Goal: Transaction & Acquisition: Purchase product/service

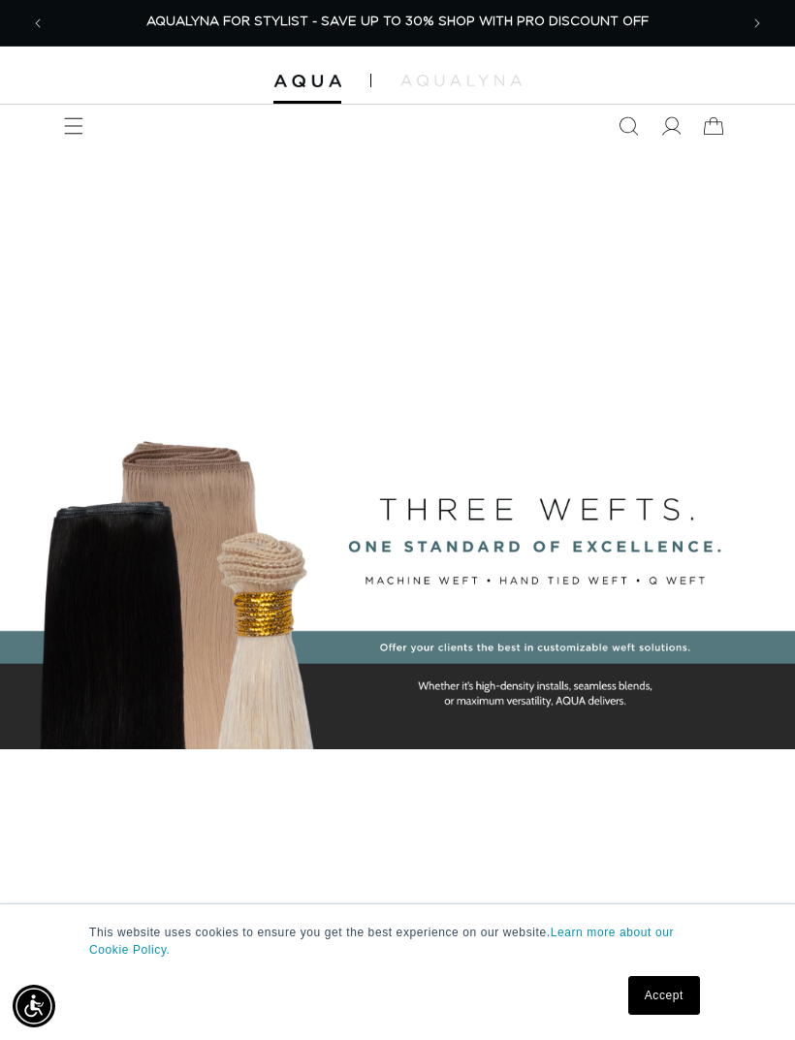
click at [87, 120] on span "Menu" at bounding box center [73, 126] width 43 height 43
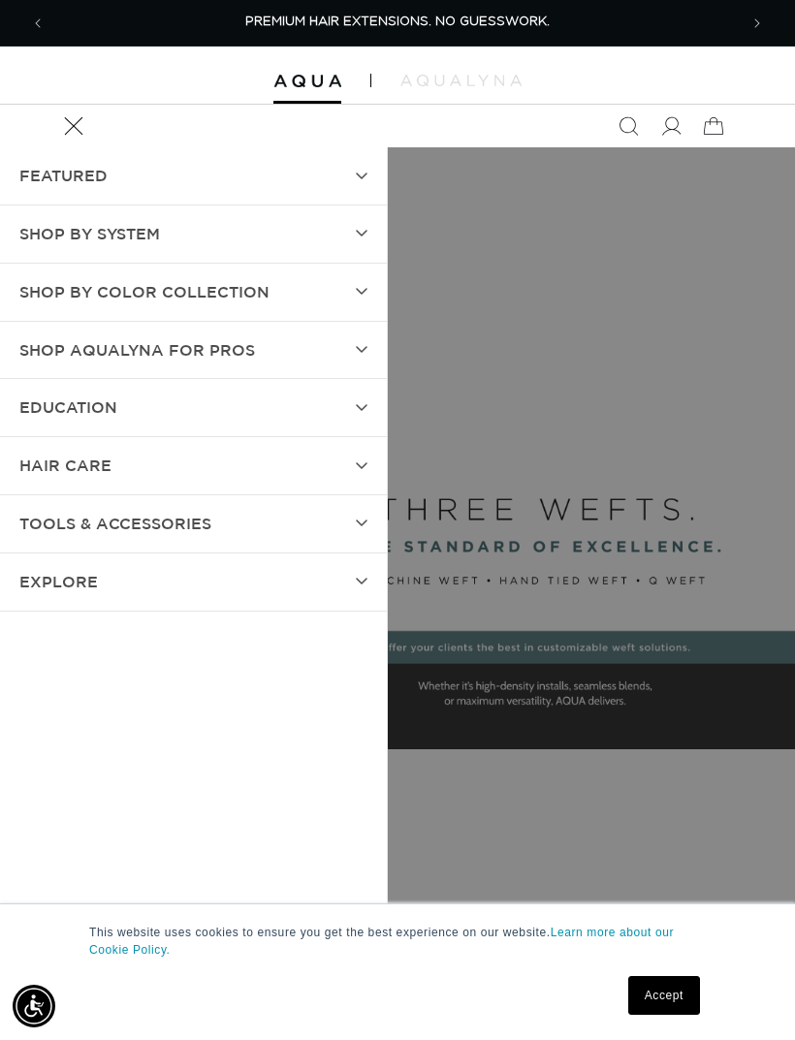
click at [361, 289] on icon at bounding box center [362, 292] width 12 height 8
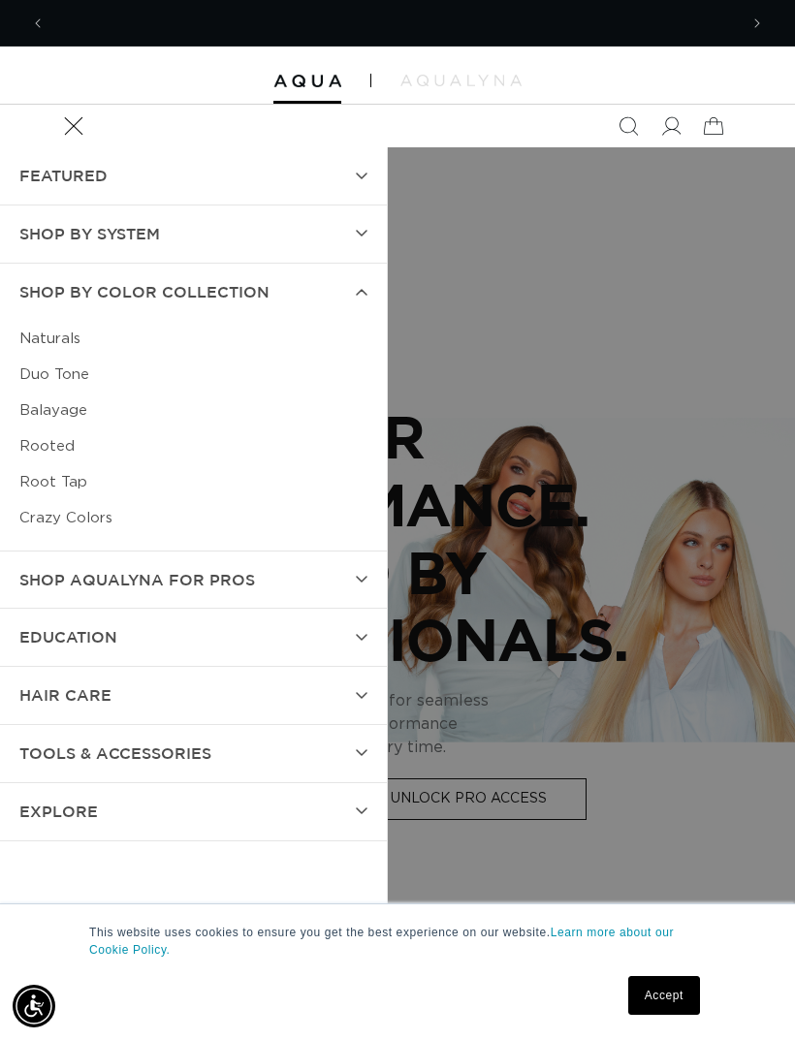
scroll to position [0, 1384]
click at [47, 373] on link "Duo Tone" at bounding box center [193, 375] width 348 height 36
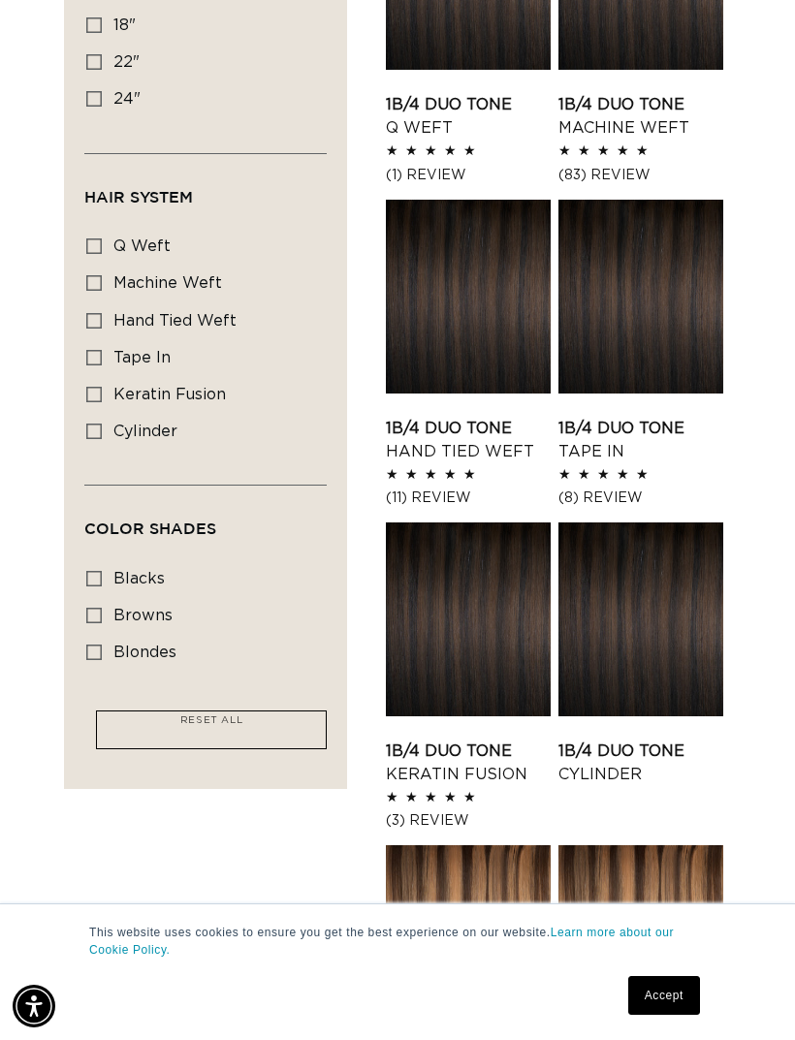
scroll to position [598, 0]
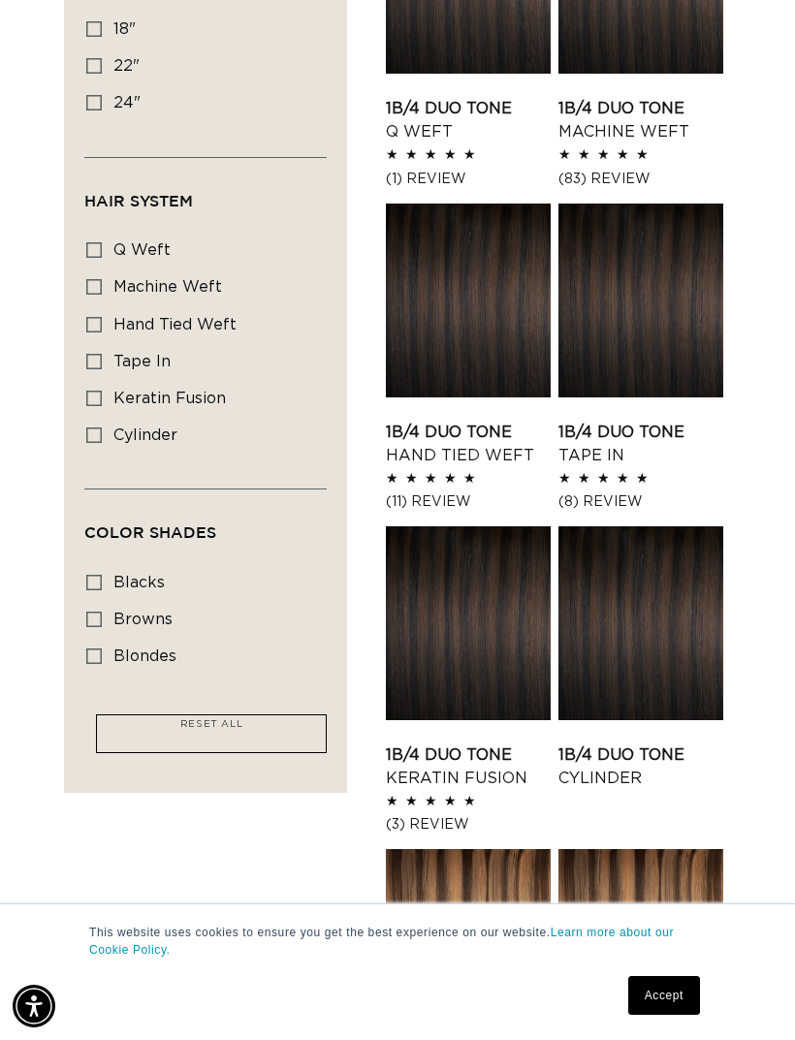
click at [101, 648] on icon at bounding box center [94, 656] width 16 height 16
click at [101, 648] on input "blondes blondes (24 products)" at bounding box center [94, 656] width 16 height 16
checkbox input "true"
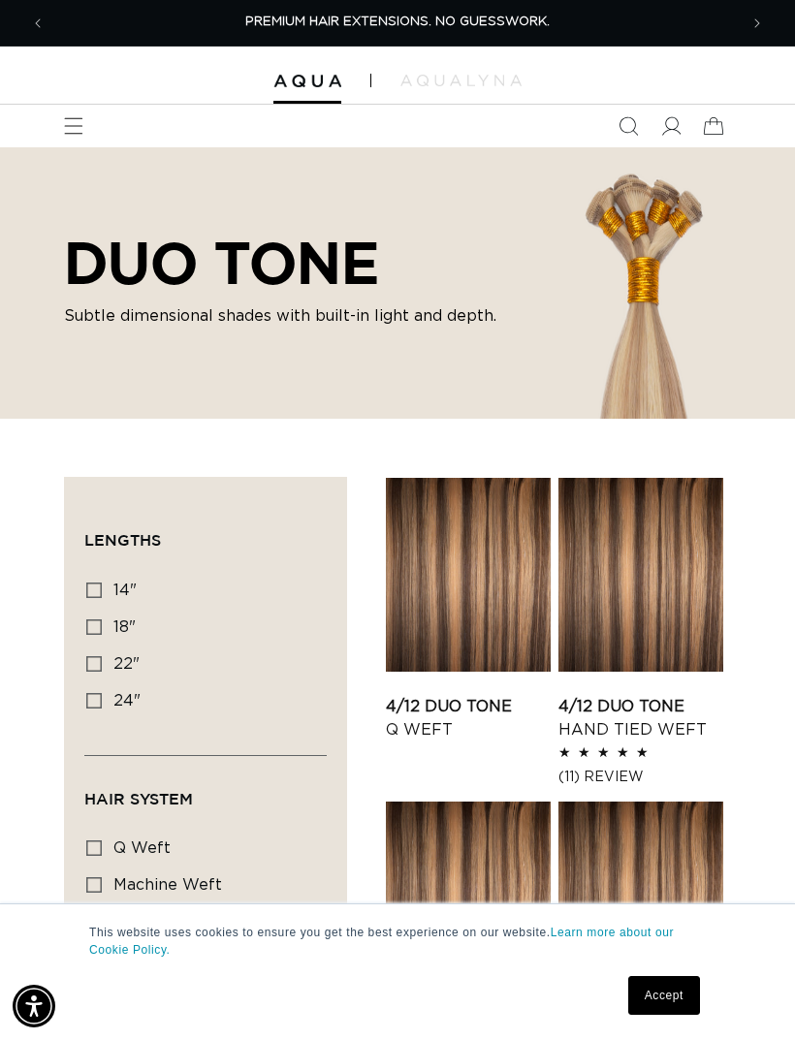
click at [85, 132] on span "Menu" at bounding box center [73, 126] width 43 height 43
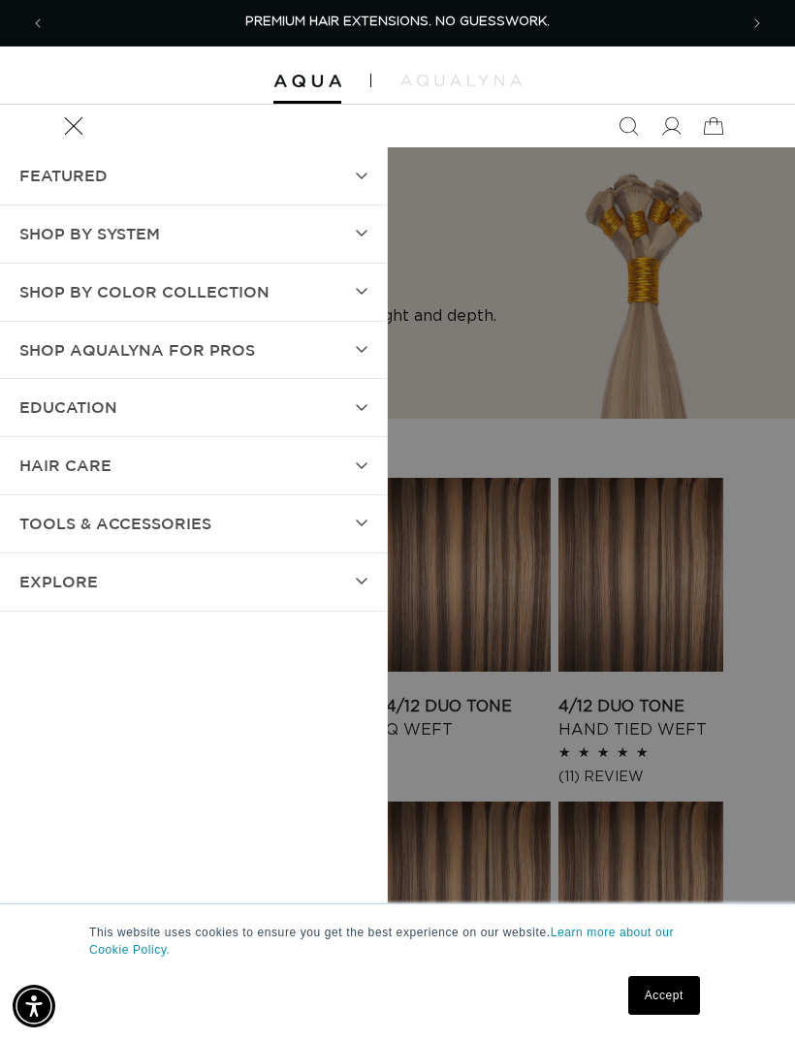
click at [51, 168] on span "FEATURED" at bounding box center [63, 176] width 88 height 28
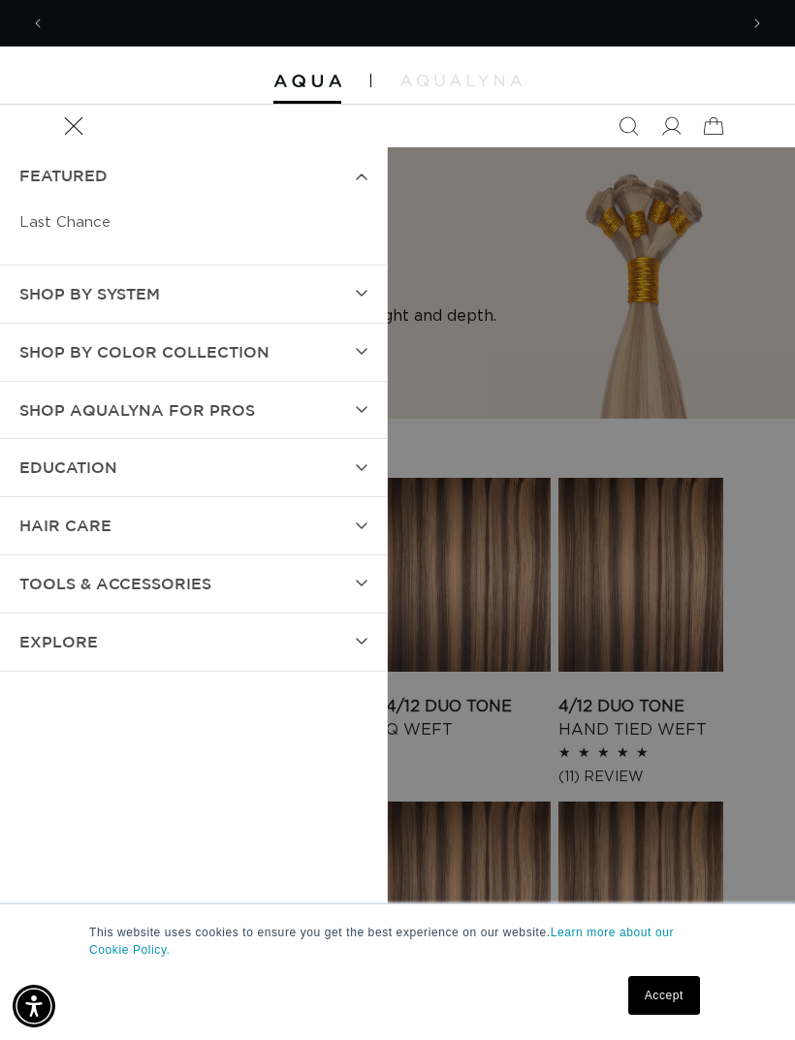
scroll to position [0, 692]
click at [368, 285] on summary "SHOP BY SYSTEM" at bounding box center [193, 294] width 387 height 57
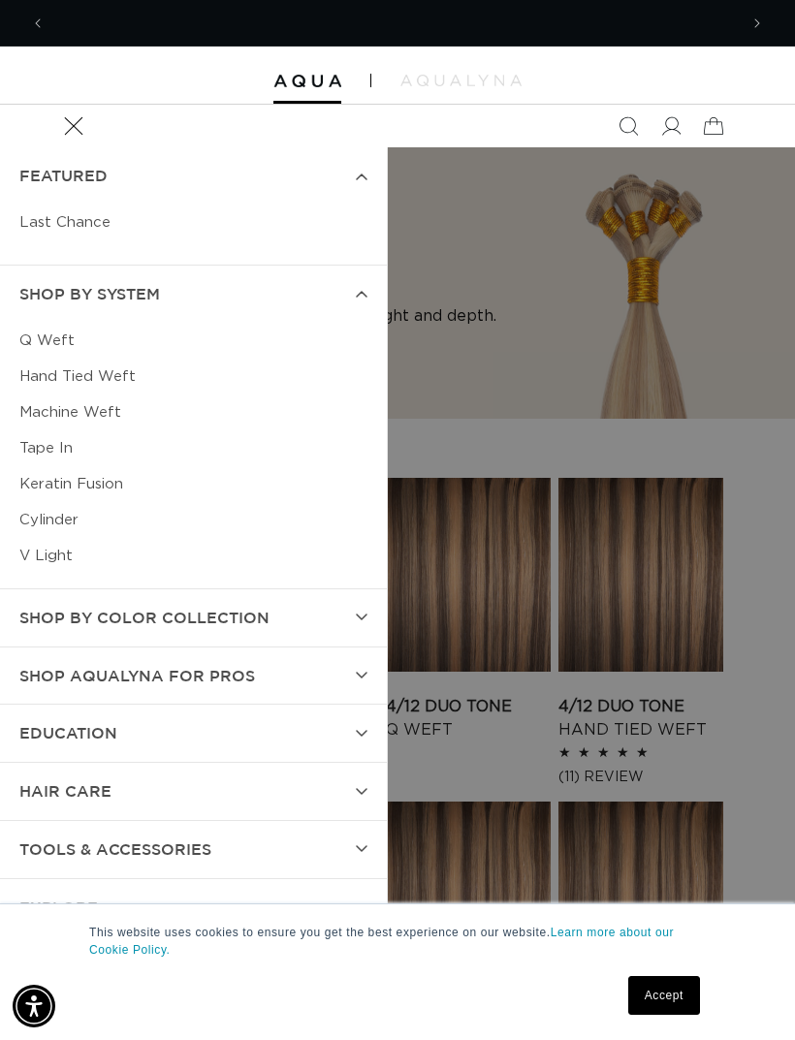
scroll to position [0, 1384]
click at [41, 348] on link "Q Weft" at bounding box center [193, 341] width 348 height 36
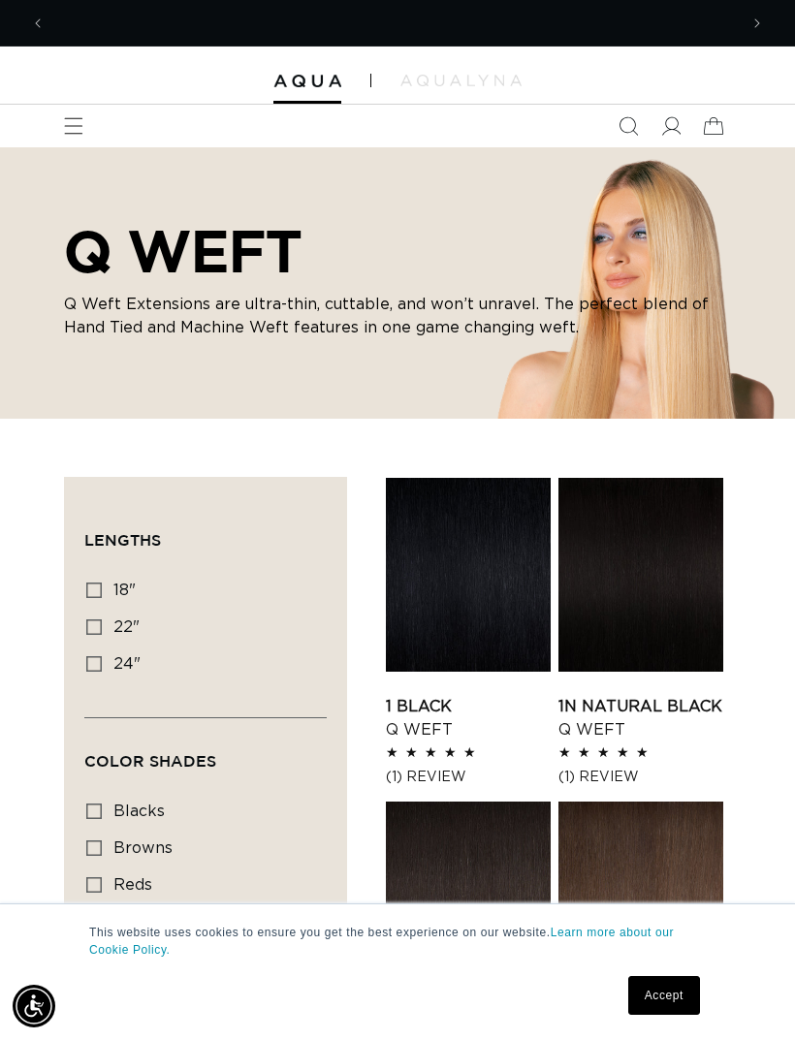
scroll to position [0, 692]
